Goal: Navigation & Orientation: Find specific page/section

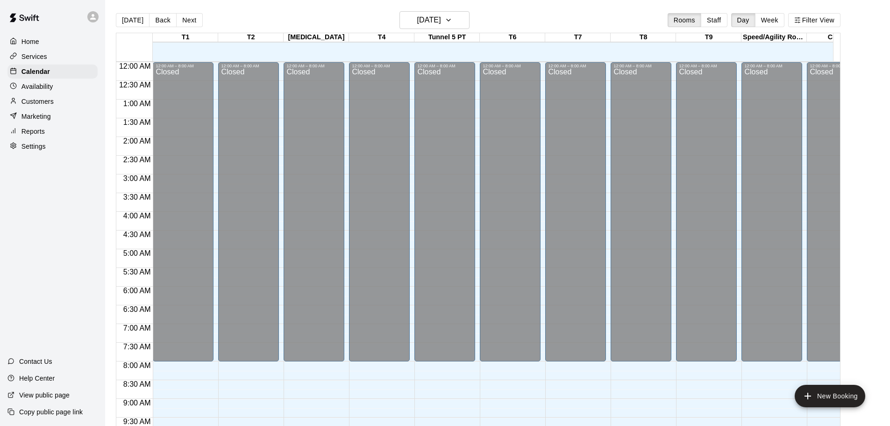
scroll to position [270, 0]
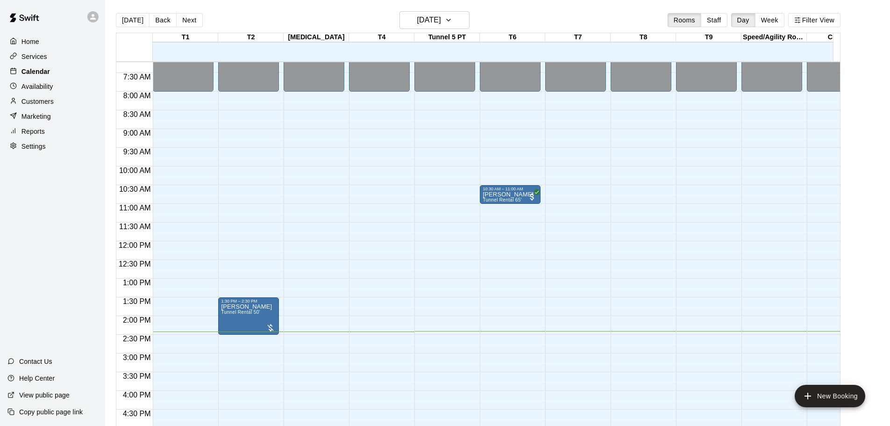
click at [43, 72] on p "Calendar" at bounding box center [35, 71] width 29 height 9
click at [45, 60] on p "Services" at bounding box center [34, 56] width 26 height 9
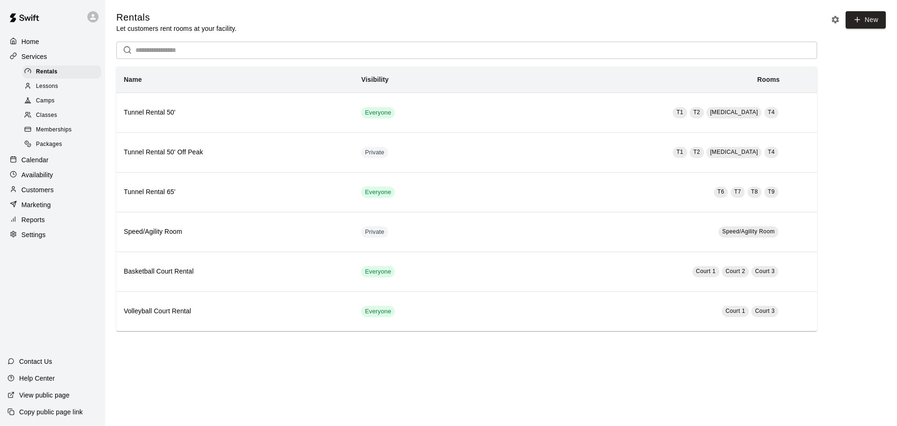
click at [46, 167] on div "Calendar" at bounding box center [52, 160] width 90 height 14
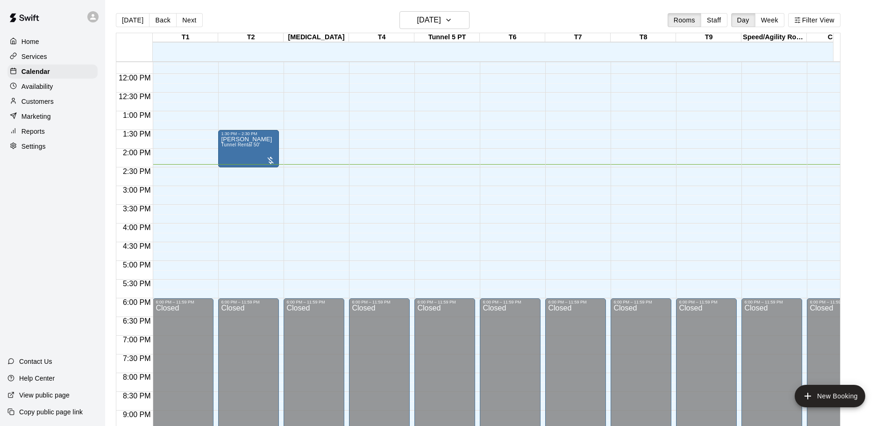
scroll to position [355, 0]
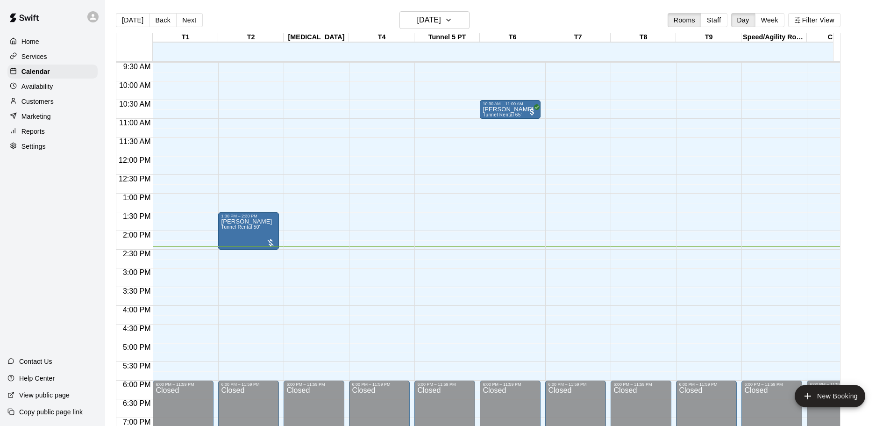
click at [41, 38] on div "Home" at bounding box center [52, 42] width 90 height 14
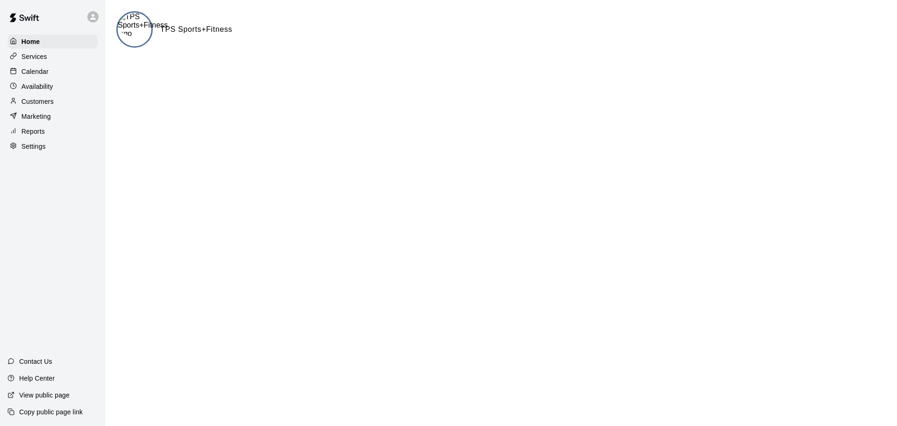
click at [40, 65] on div "Home Services Calendar Availability Customers Marketing Reports Settings" at bounding box center [52, 94] width 105 height 121
click at [40, 58] on p "Services" at bounding box center [34, 56] width 26 height 9
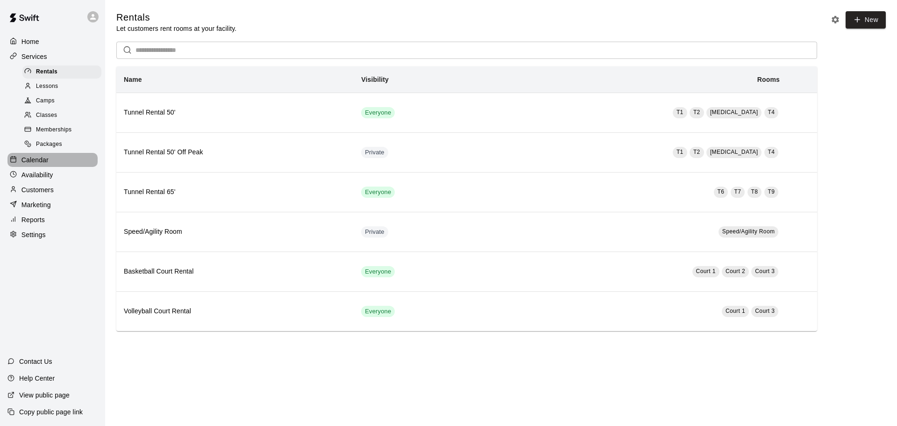
click at [43, 164] on p "Calendar" at bounding box center [34, 159] width 27 height 9
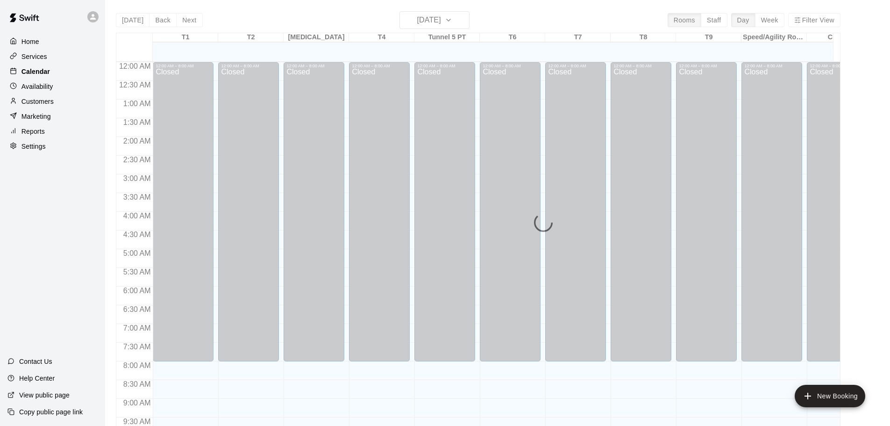
scroll to position [495, 0]
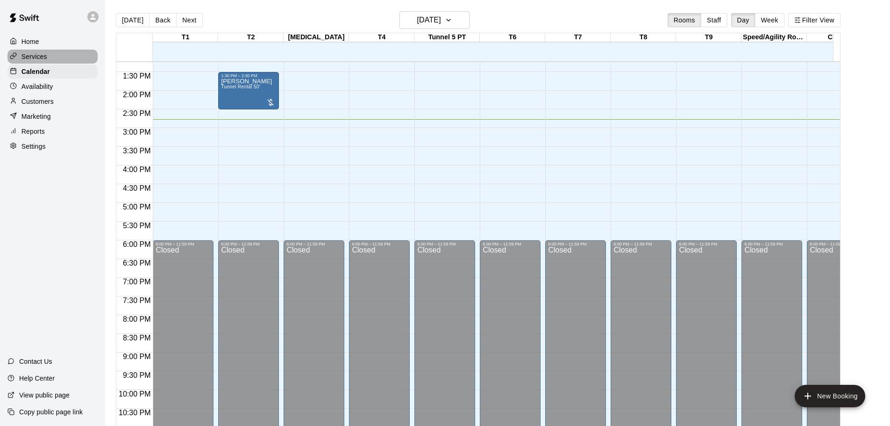
click at [46, 59] on p "Services" at bounding box center [34, 56] width 26 height 9
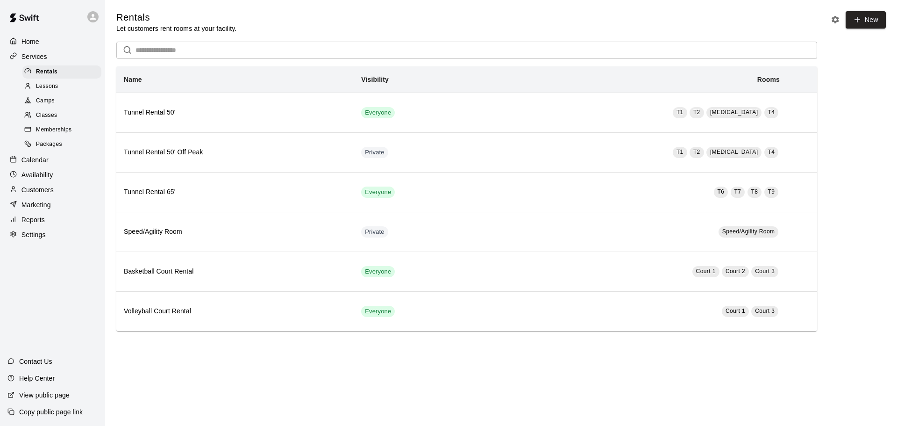
click at [50, 167] on div "Calendar" at bounding box center [52, 160] width 90 height 14
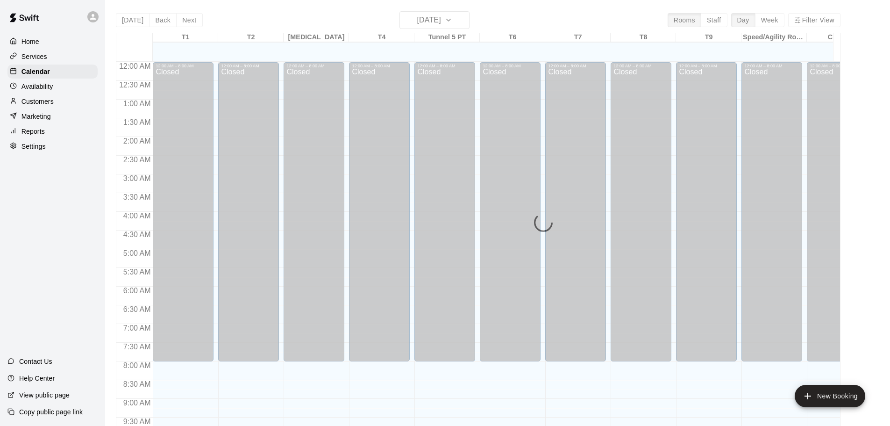
scroll to position [495, 0]
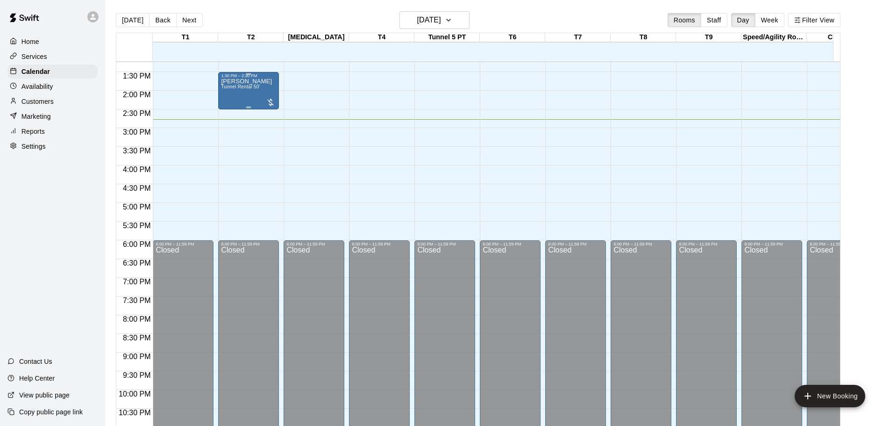
click at [251, 99] on div "[PERSON_NAME] Tunnel Rental 50'" at bounding box center [246, 291] width 51 height 426
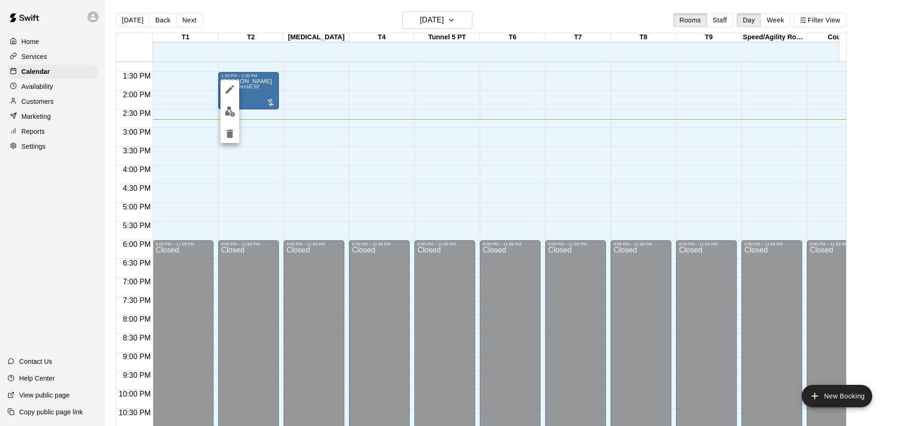
click at [273, 85] on div at bounding box center [448, 213] width 897 height 426
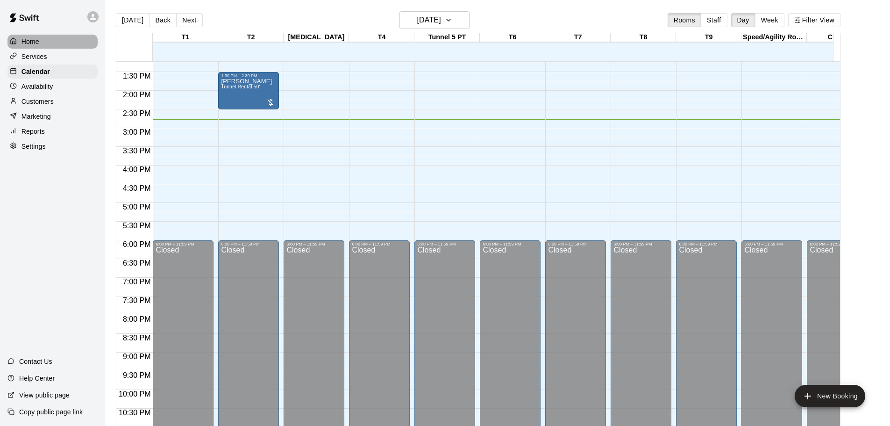
click at [28, 36] on div "Home" at bounding box center [52, 42] width 90 height 14
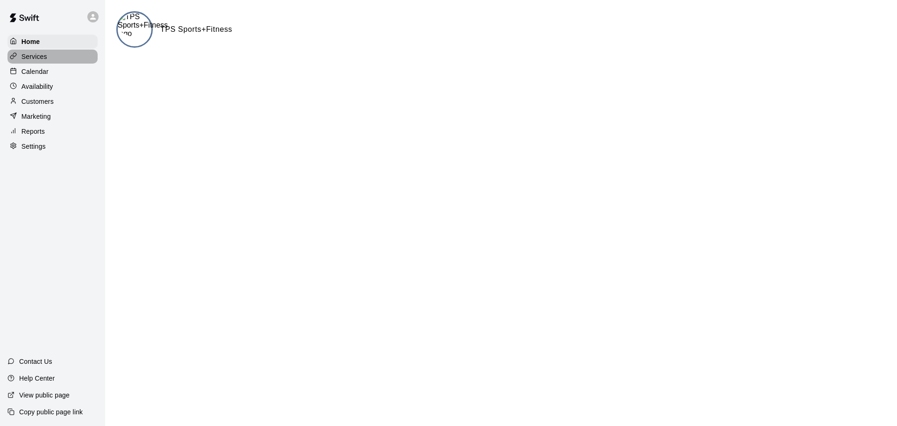
click at [36, 63] on div "Services" at bounding box center [52, 57] width 90 height 14
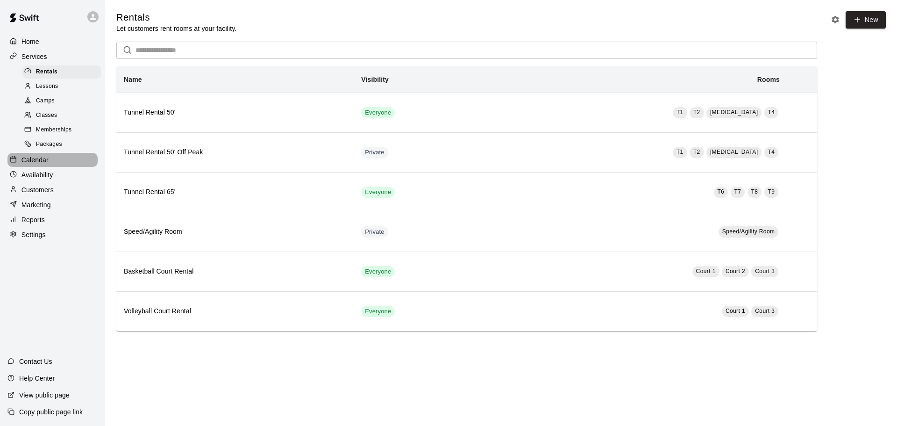
click at [48, 164] on p "Calendar" at bounding box center [34, 159] width 27 height 9
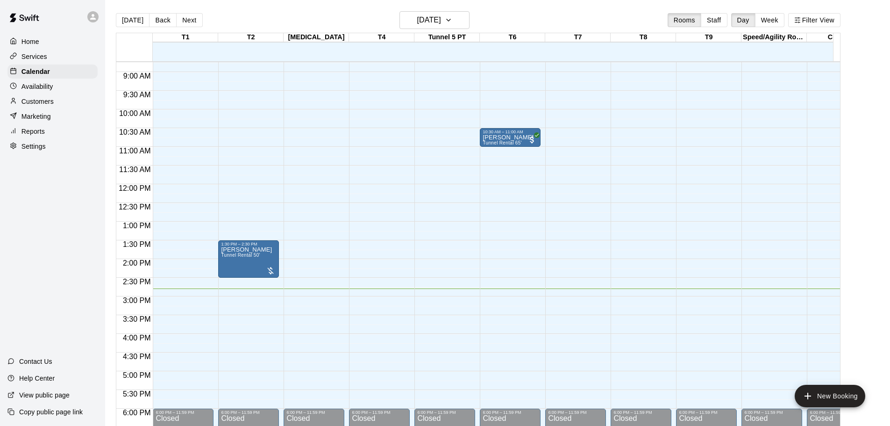
scroll to position [214, 0]
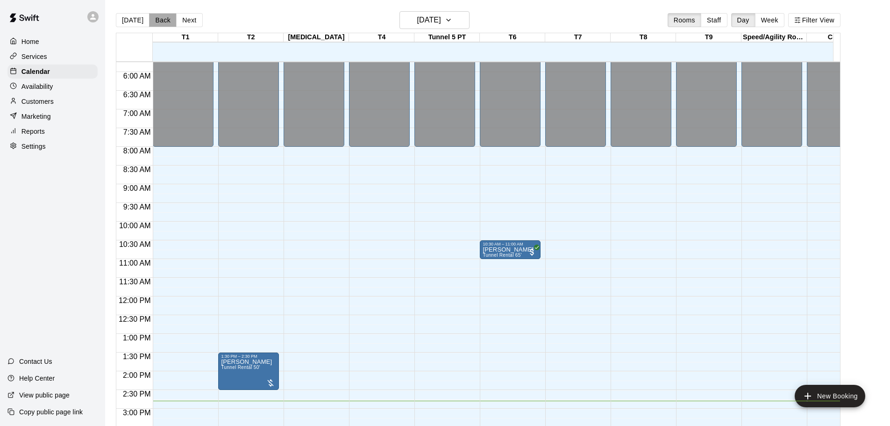
click at [157, 22] on button "Back" at bounding box center [163, 20] width 28 height 14
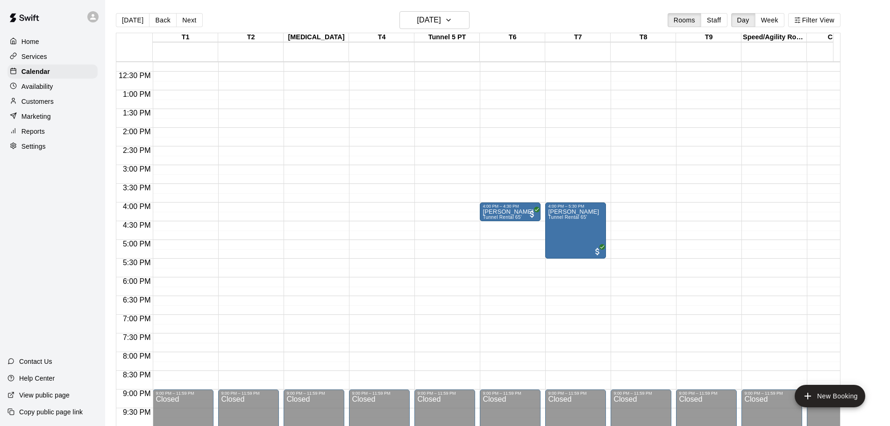
scroll to position [514, 0]
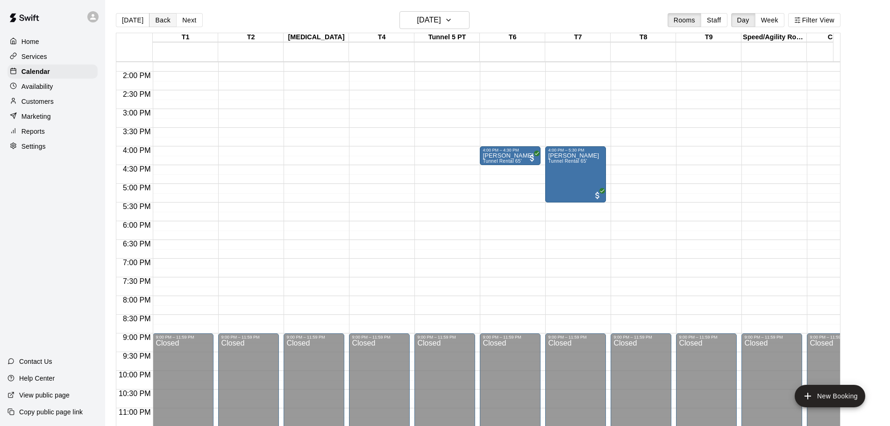
click at [165, 20] on button "Back" at bounding box center [163, 20] width 28 height 14
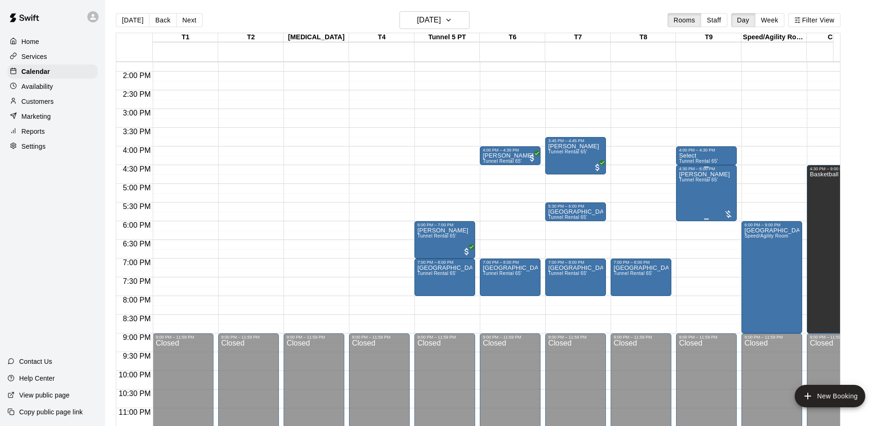
click at [717, 186] on div "[PERSON_NAME] Tunnel Rental 65'" at bounding box center [704, 384] width 51 height 426
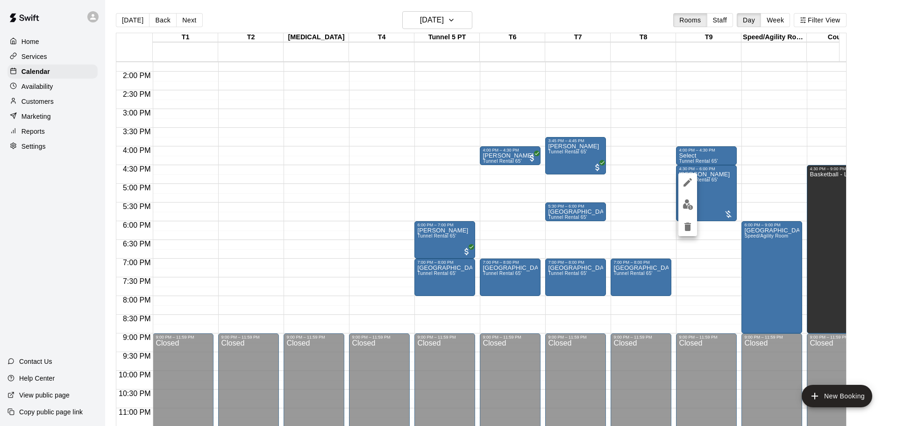
click at [21, 92] on div at bounding box center [448, 213] width 897 height 426
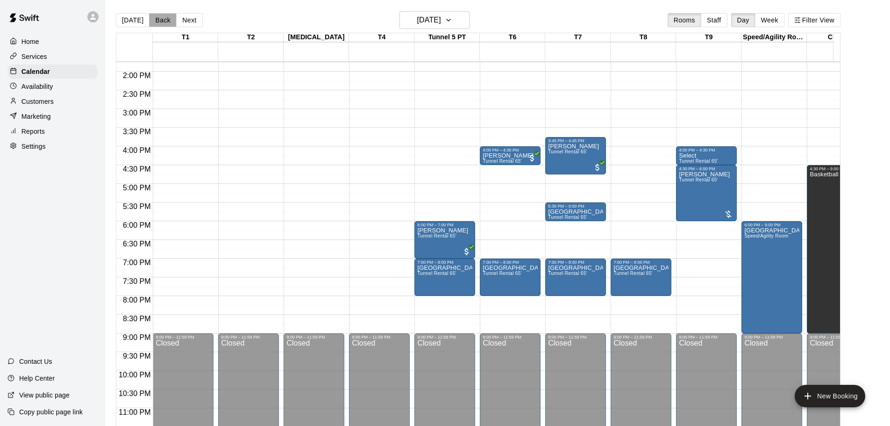
click at [156, 23] on button "Back" at bounding box center [163, 20] width 28 height 14
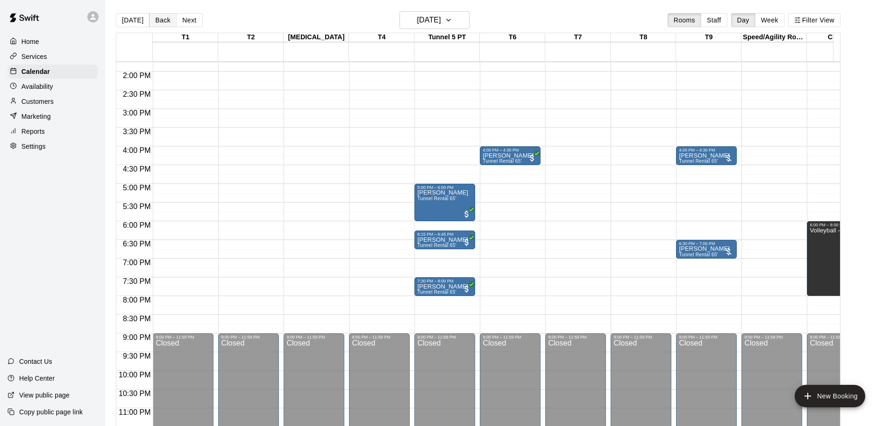
click at [157, 21] on button "Back" at bounding box center [163, 20] width 28 height 14
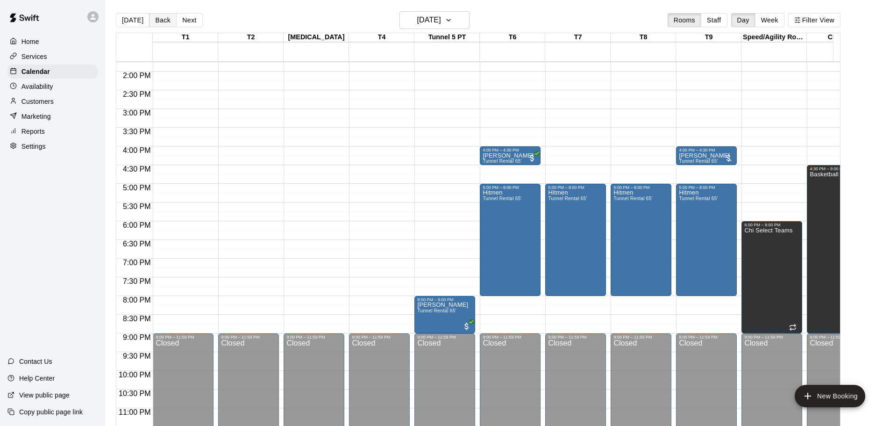
click at [164, 24] on button "Back" at bounding box center [163, 20] width 28 height 14
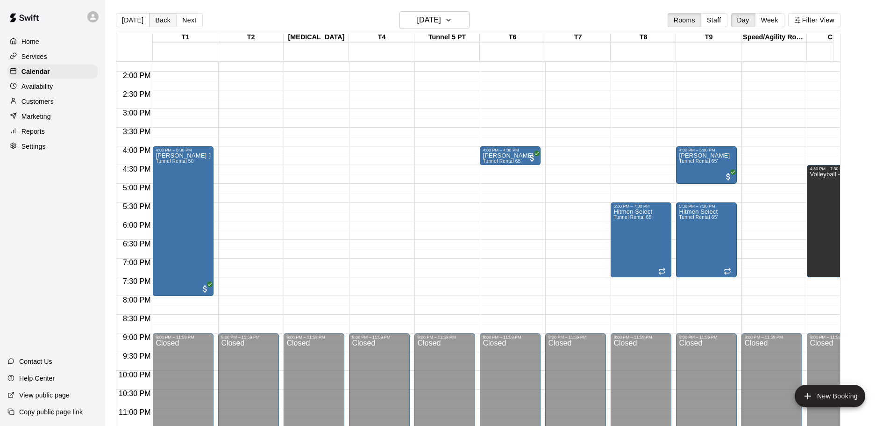
click at [161, 19] on button "Back" at bounding box center [163, 20] width 28 height 14
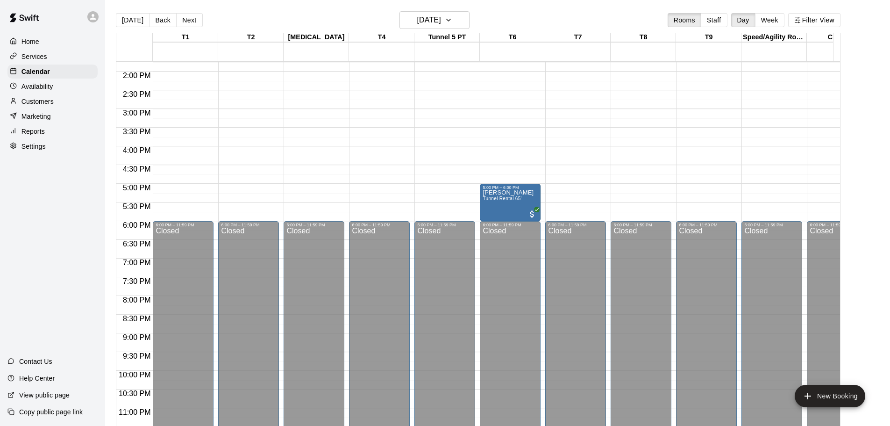
click at [161, 20] on button "Back" at bounding box center [163, 20] width 28 height 14
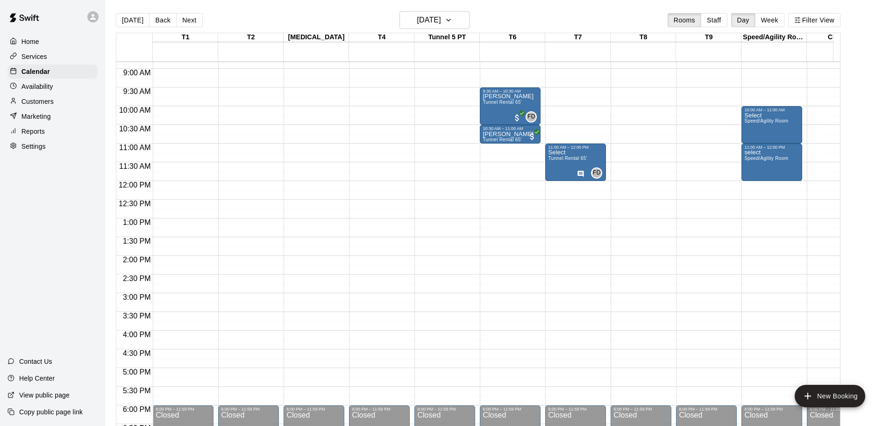
scroll to position [327, 0]
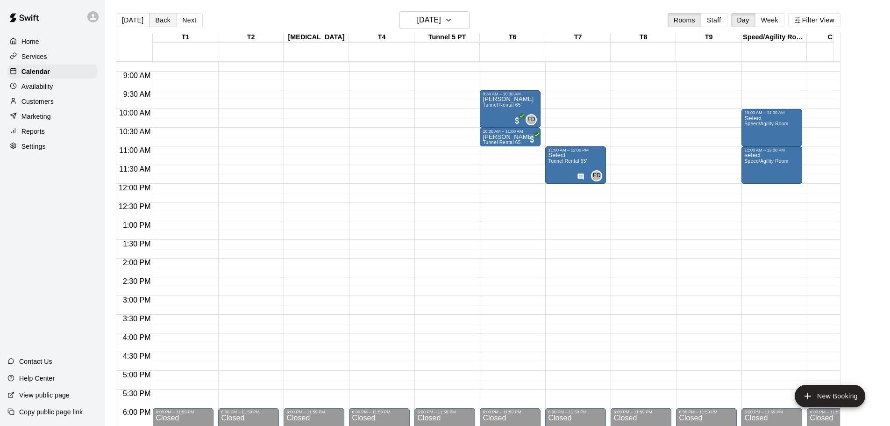
click at [165, 23] on button "Back" at bounding box center [163, 20] width 28 height 14
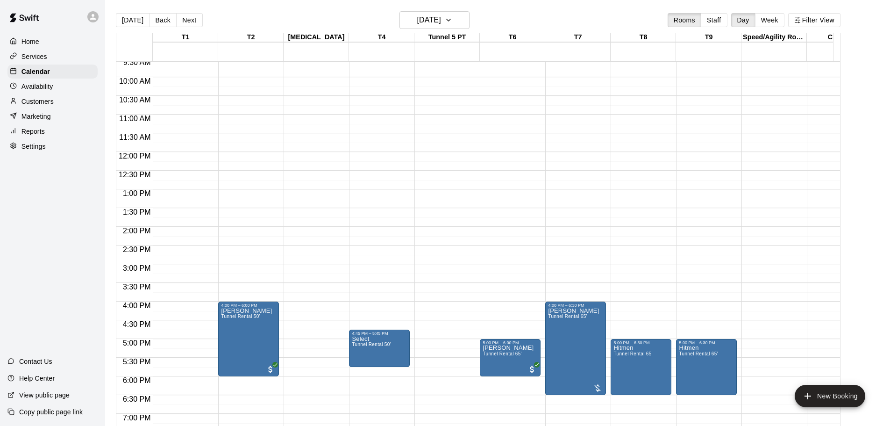
scroll to position [421, 0]
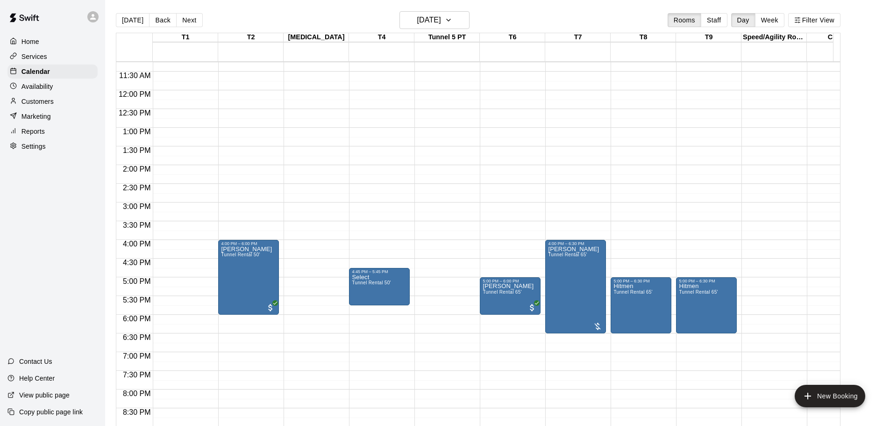
click at [45, 90] on p "Availability" at bounding box center [37, 86] width 32 height 9
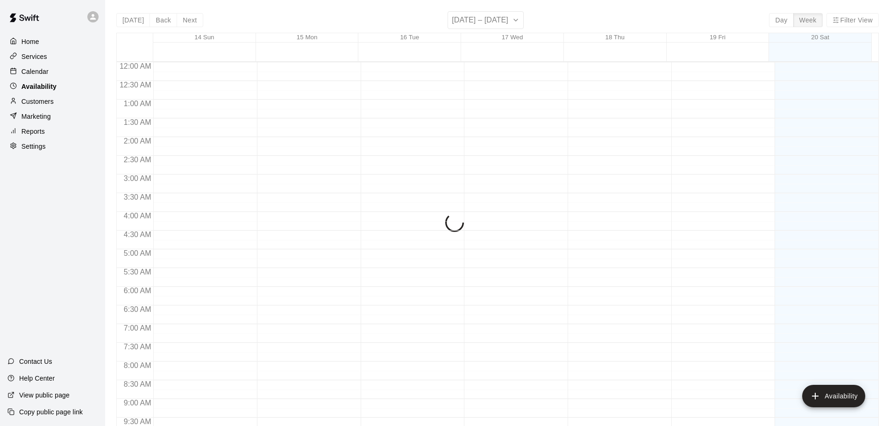
scroll to position [523, 0]
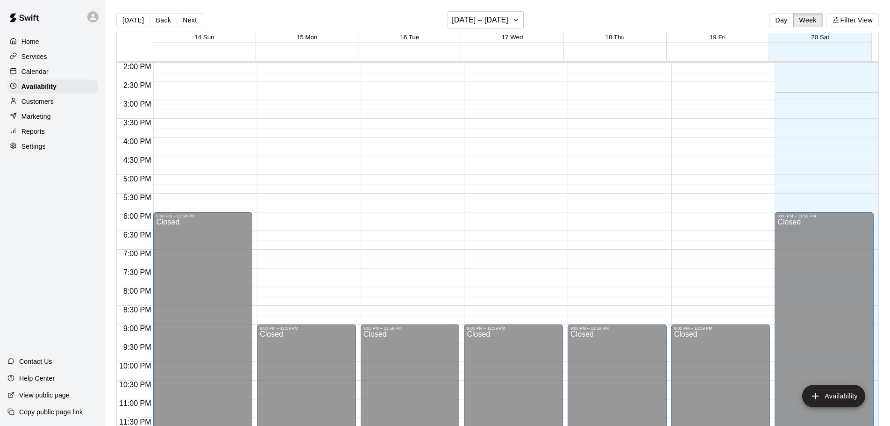
click at [45, 71] on p "Calendar" at bounding box center [34, 71] width 27 height 9
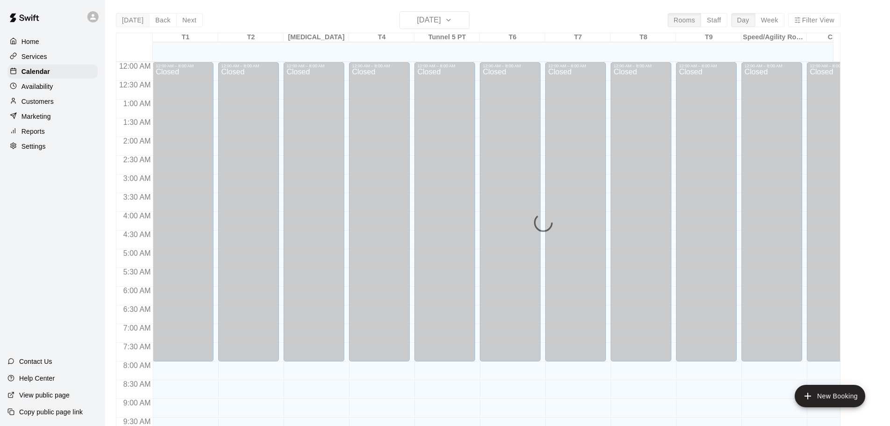
scroll to position [495, 0]
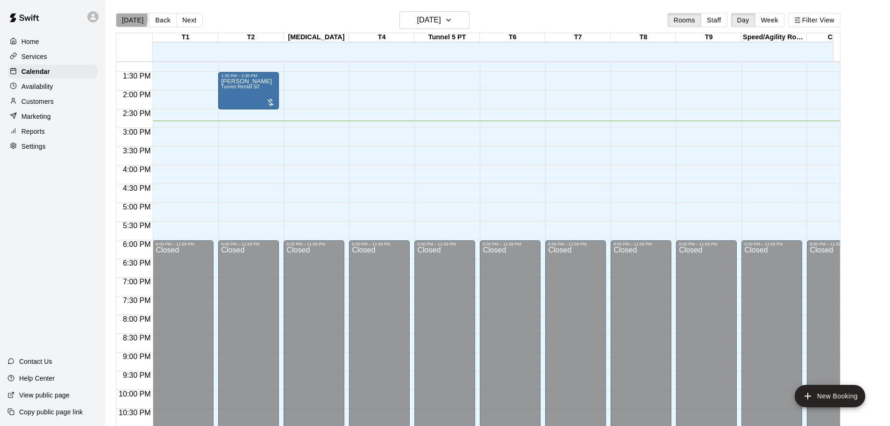
click at [124, 19] on button "[DATE]" at bounding box center [133, 20] width 34 height 14
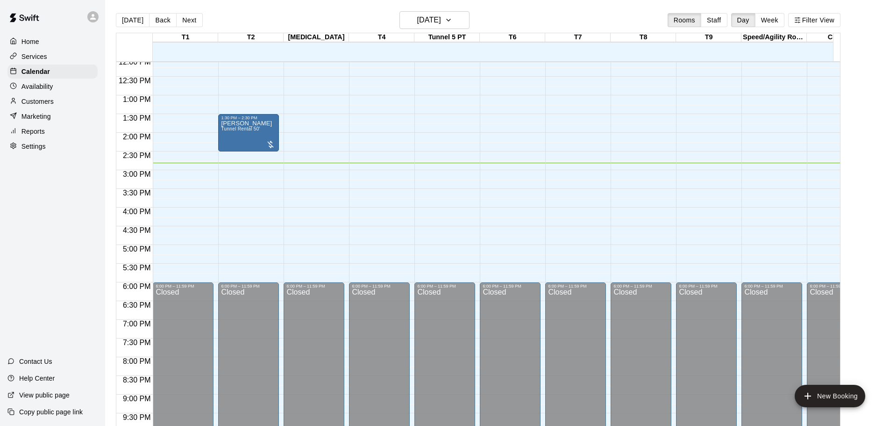
scroll to position [355, 0]
